Goal: Check status

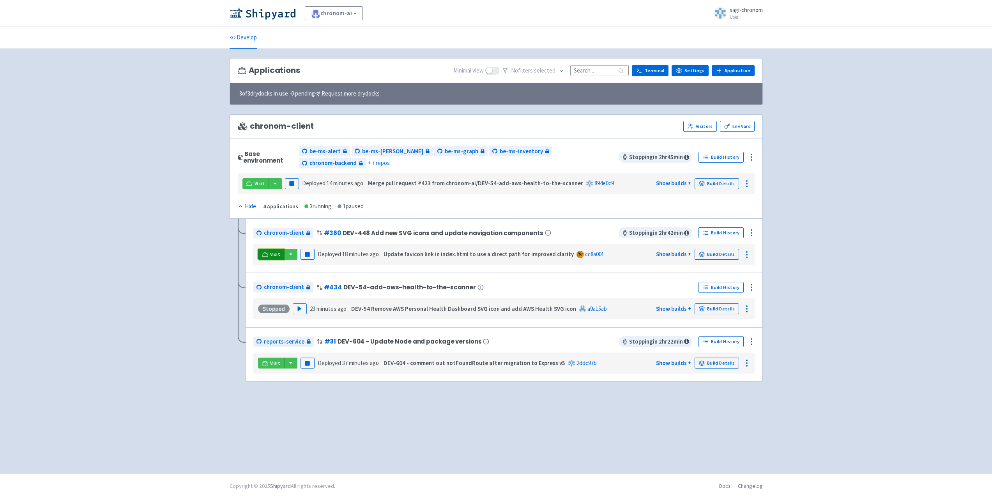
click at [279, 251] on span "Visit" at bounding box center [275, 254] width 10 height 6
click at [256, 181] on span "Visit" at bounding box center [260, 184] width 10 height 6
click at [298, 306] on polygon "button" at bounding box center [300, 308] width 4 height 4
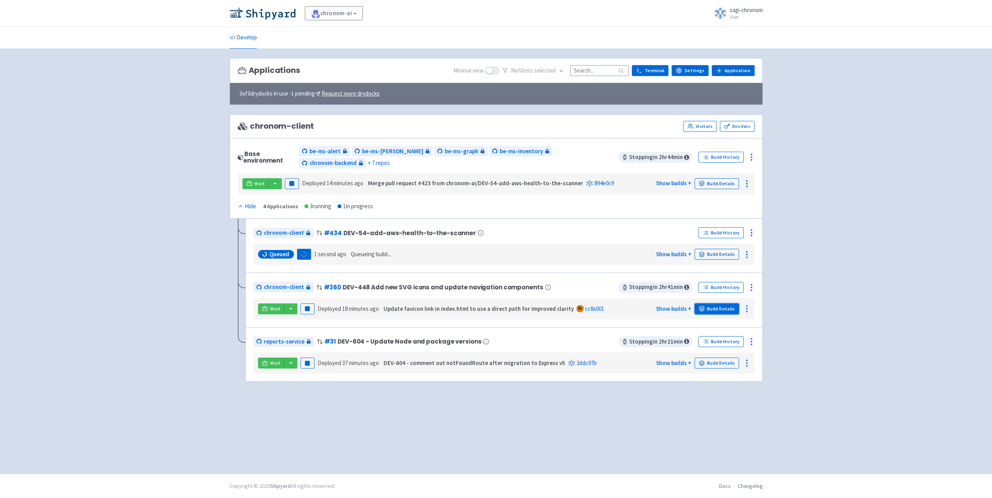
click at [738, 303] on link "Build Details" at bounding box center [717, 308] width 44 height 11
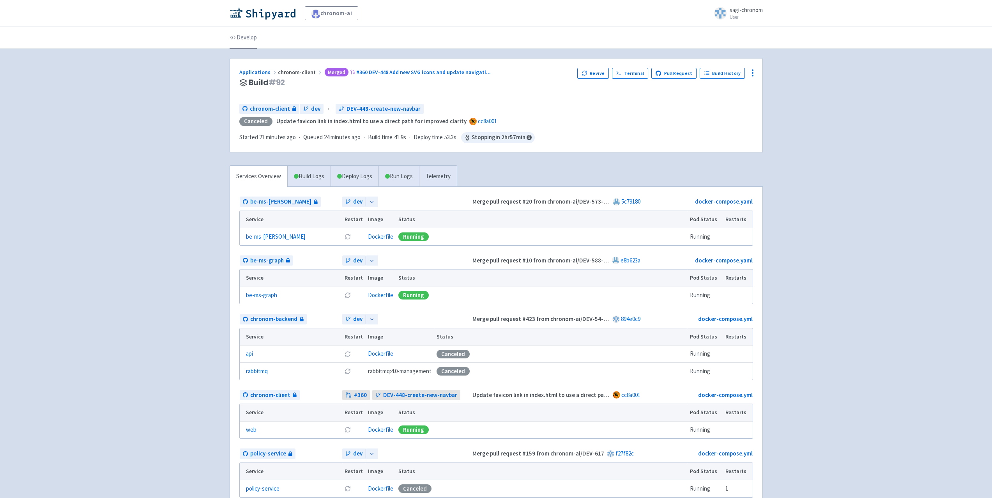
click at [230, 36] on icon at bounding box center [232, 37] width 5 height 5
